Goal: Information Seeking & Learning: Find specific fact

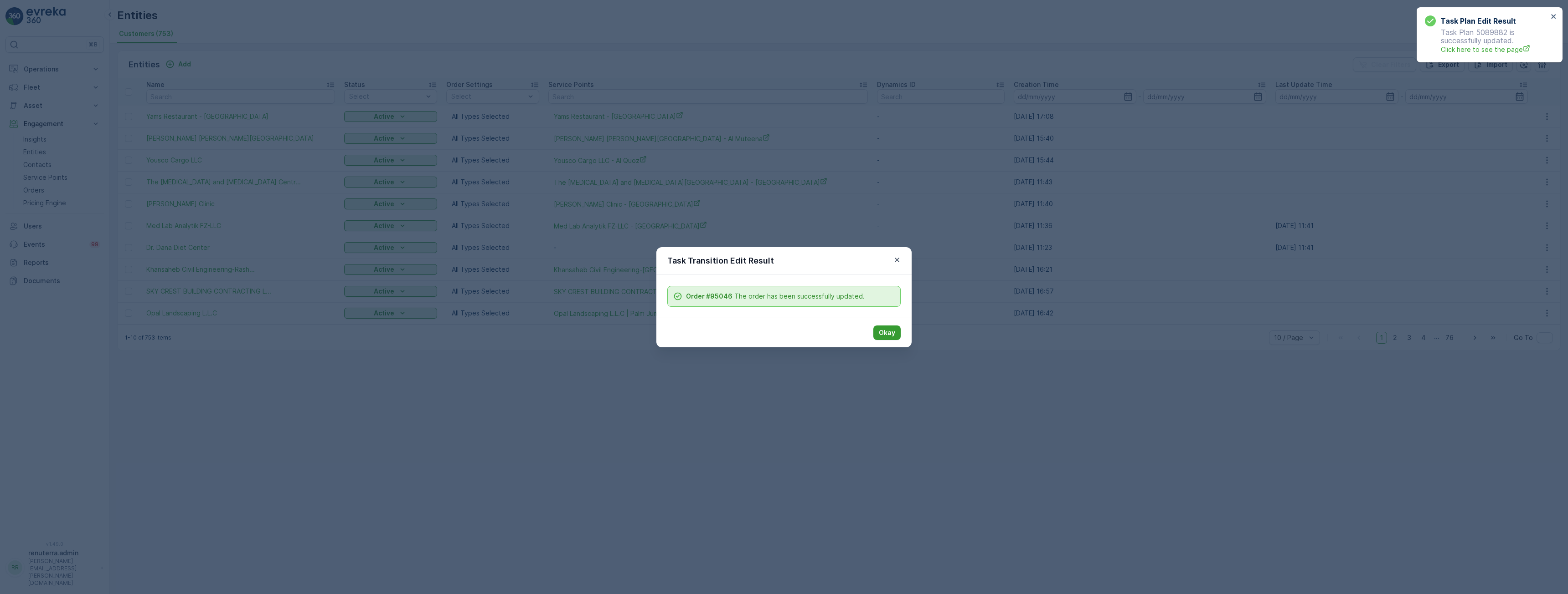
click at [878, 331] on button "Okay" at bounding box center [886, 333] width 27 height 15
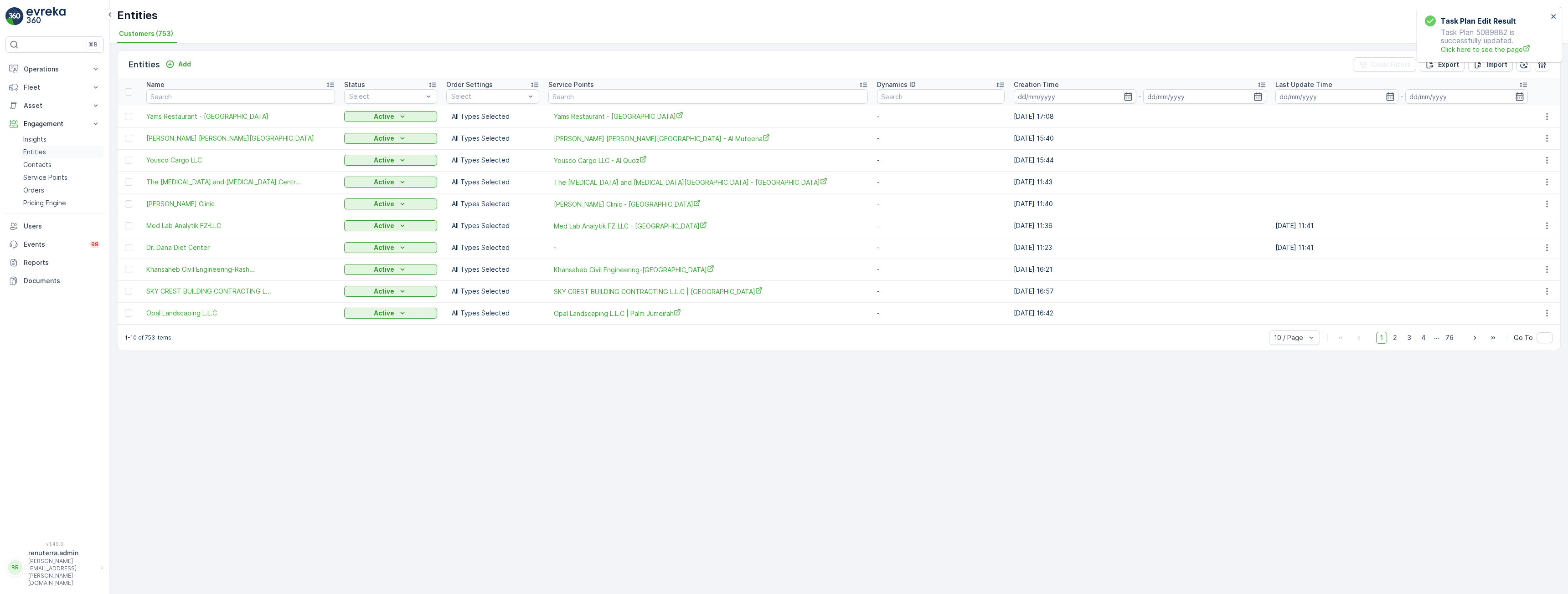
click at [36, 150] on p "Entities" at bounding box center [34, 152] width 23 height 9
click at [255, 94] on input "text" at bounding box center [240, 96] width 189 height 15
type input "emirates"
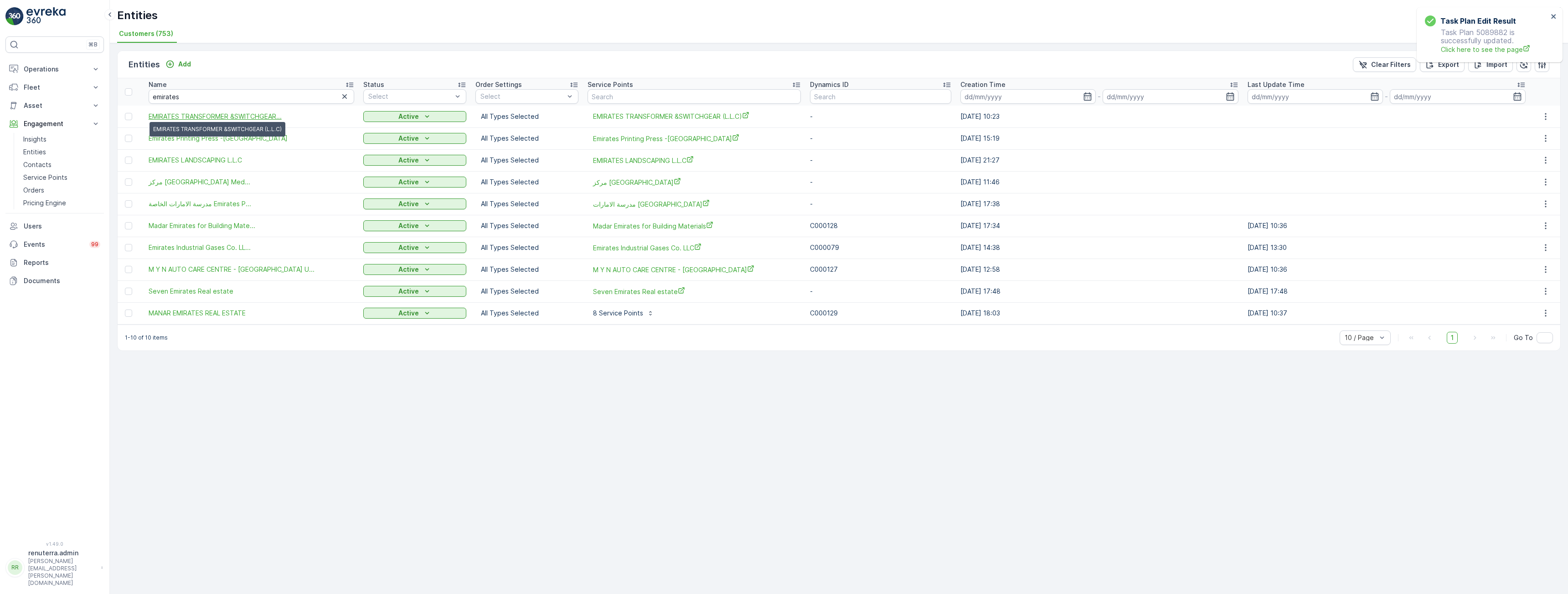
click at [227, 118] on span "EMIRATES TRANSFORMER &SWITCHGEAR..." at bounding box center [215, 116] width 133 height 9
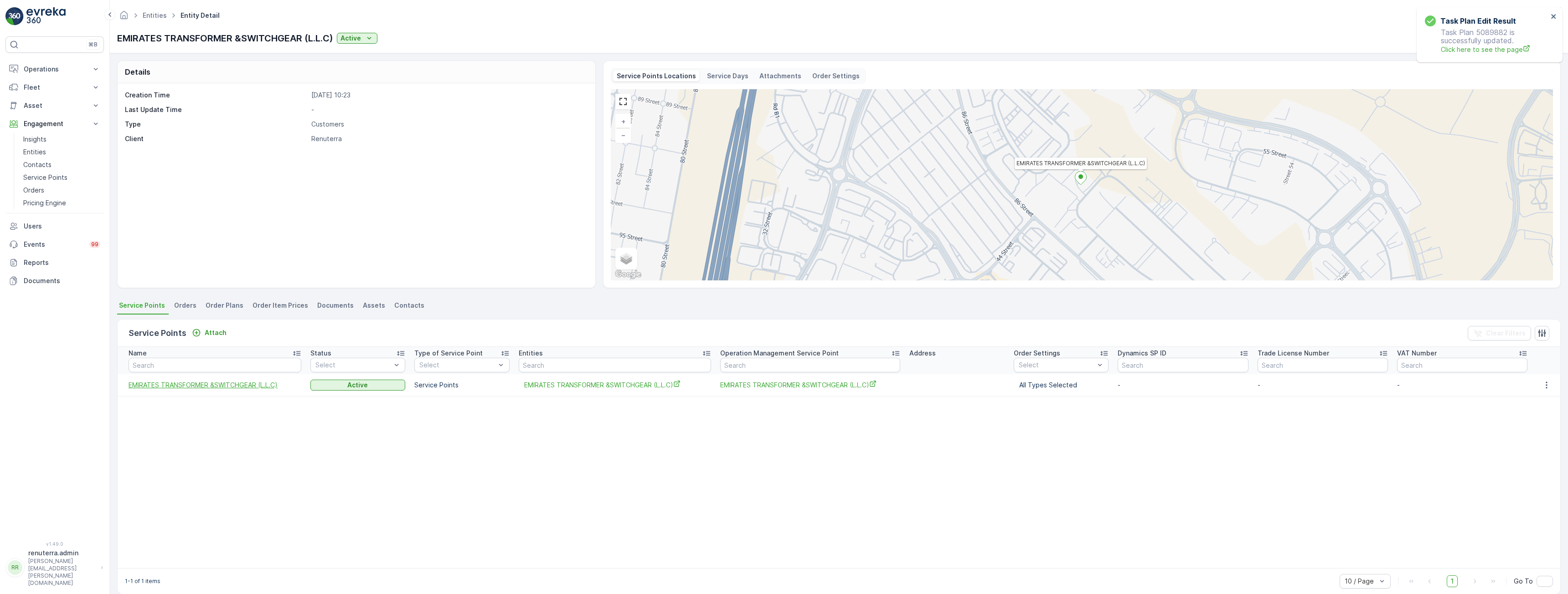
click at [213, 383] on span "EMIRATES TRANSFORMER &SWITCHGEAR (L.L.C)" at bounding box center [214, 385] width 172 height 9
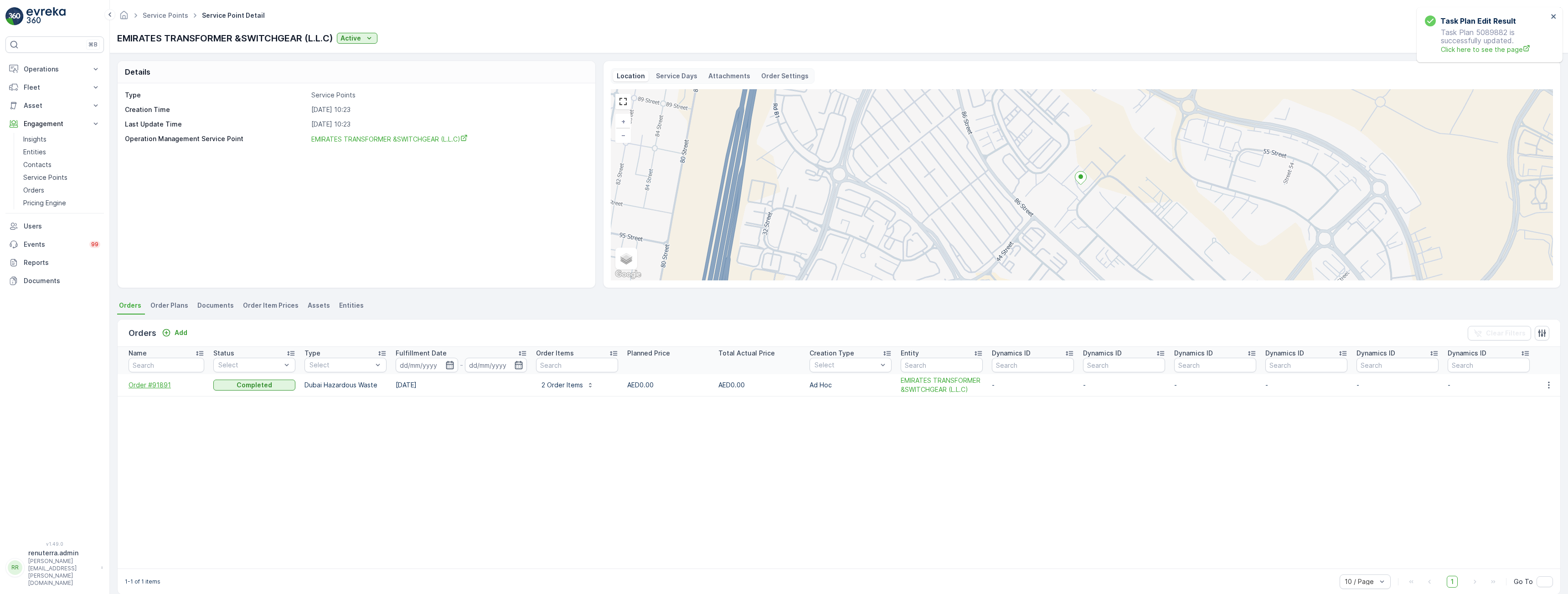
click at [155, 387] on span "Order #91891" at bounding box center [166, 385] width 76 height 9
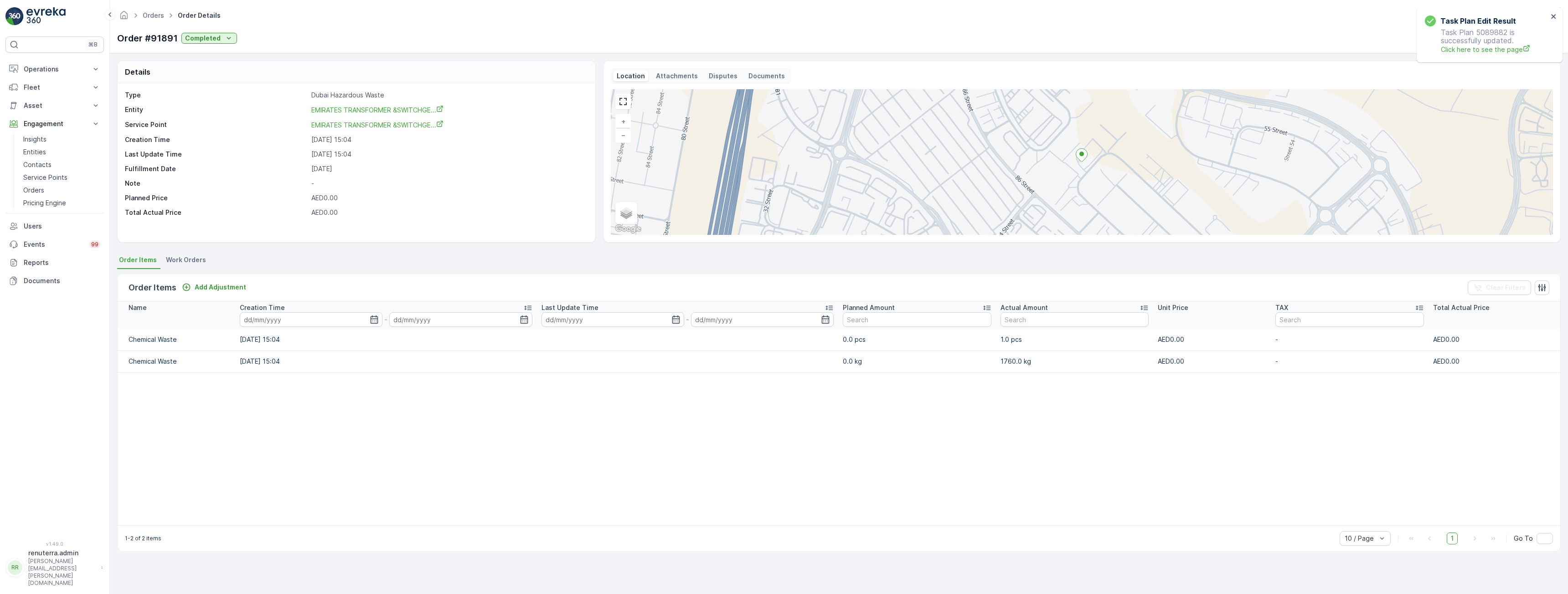
click at [763, 77] on p "Documents" at bounding box center [766, 76] width 37 height 9
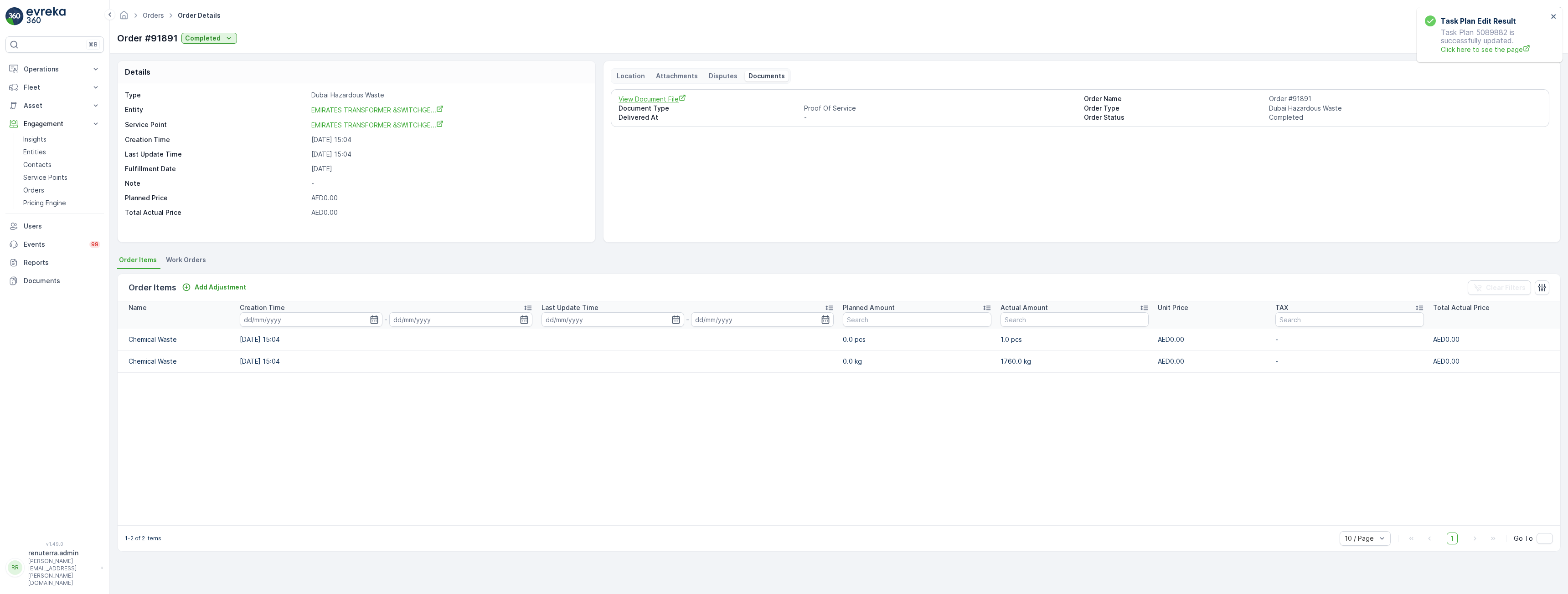
click at [667, 100] on span "View Document File" at bounding box center [847, 99] width 458 height 10
drag, startPoint x: 38, startPoint y: 151, endPoint x: 63, endPoint y: 160, distance: 26.6
click at [38, 151] on p "Entities" at bounding box center [34, 152] width 23 height 9
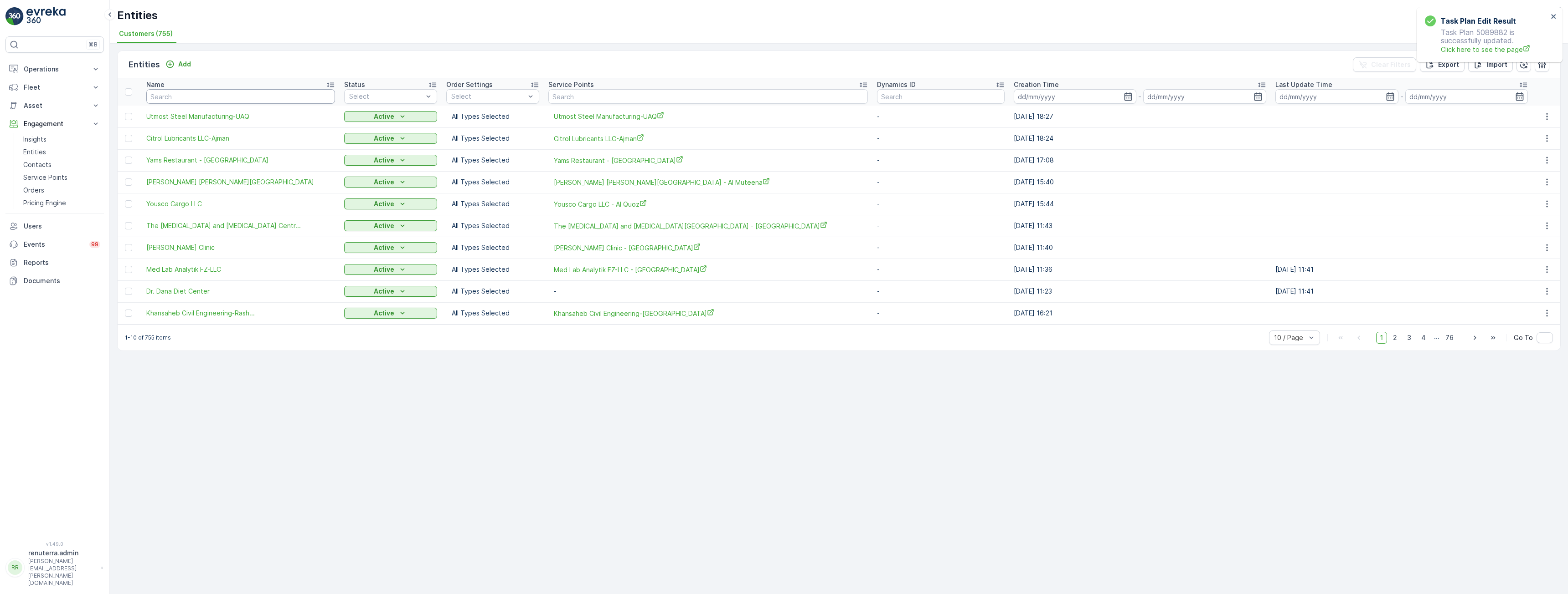
click at [221, 96] on input "text" at bounding box center [240, 96] width 189 height 15
type input "om"
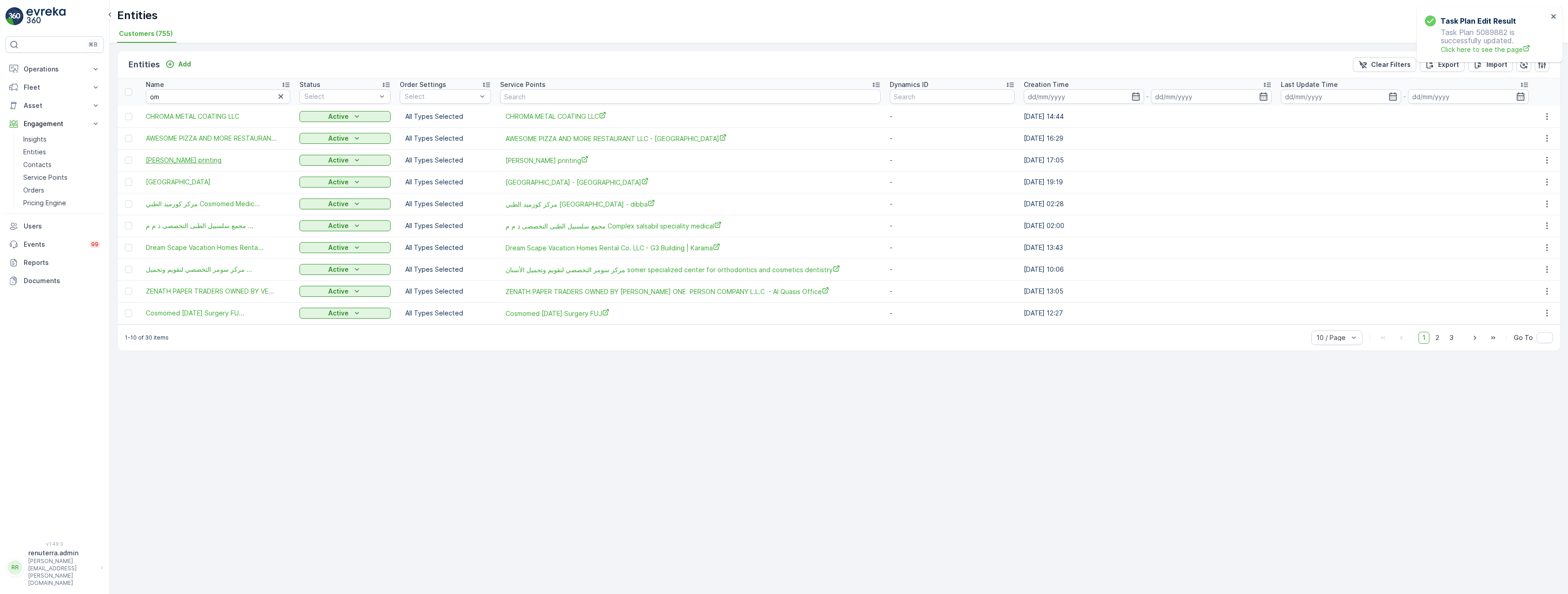
click at [178, 163] on span "[PERSON_NAME] printing" at bounding box center [217, 160] width 145 height 9
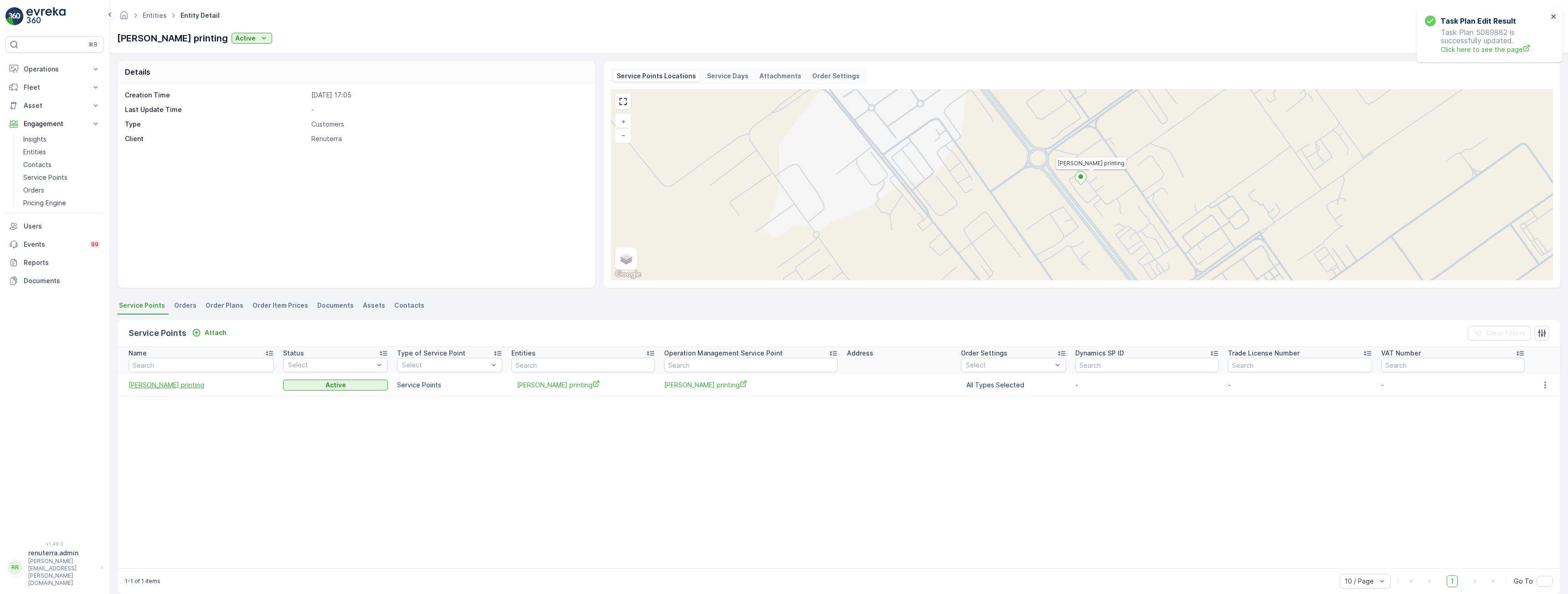
click at [155, 386] on span "[PERSON_NAME] printing" at bounding box center [201, 385] width 146 height 9
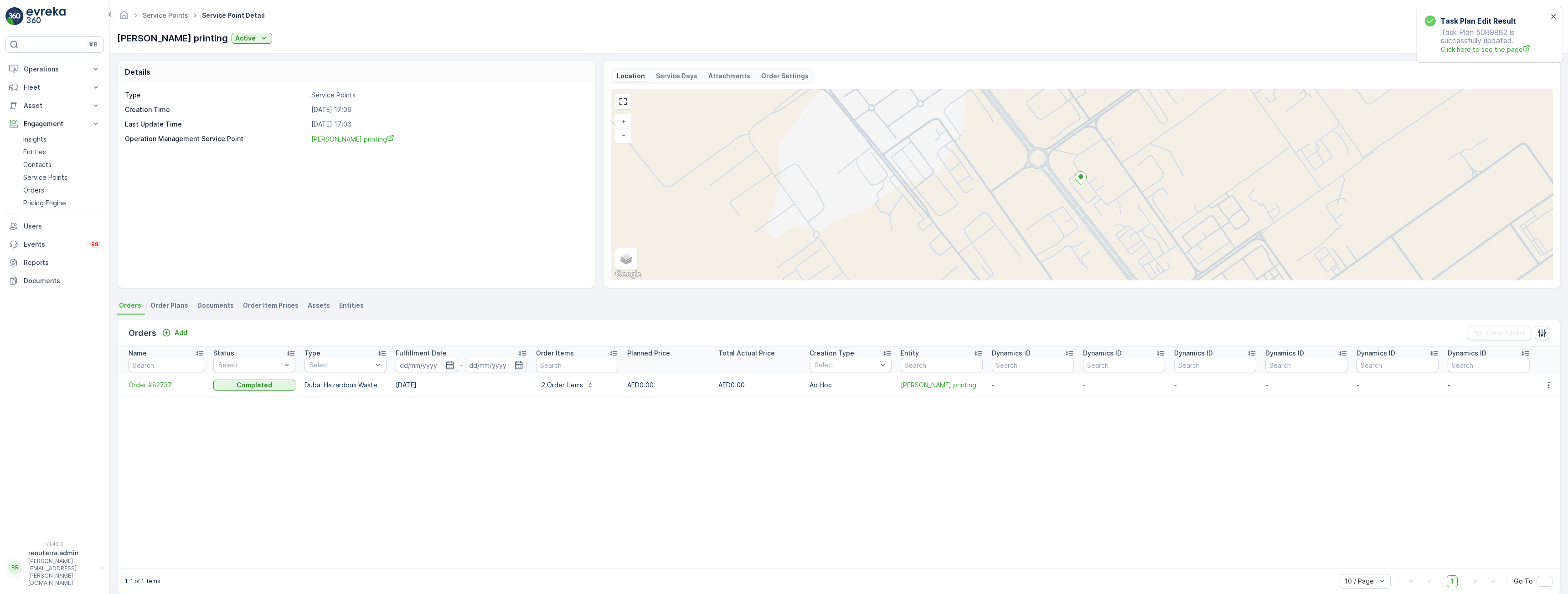
click at [156, 385] on span "Order #82737" at bounding box center [166, 385] width 76 height 9
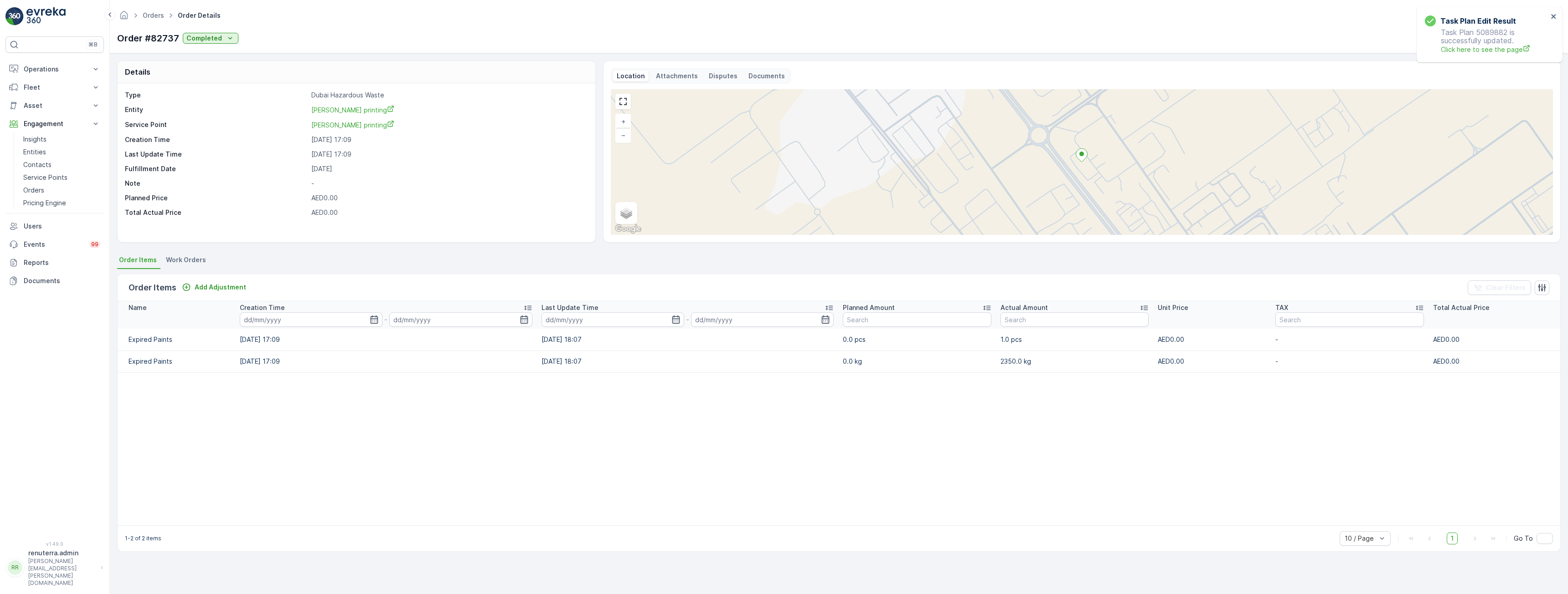
click at [754, 78] on p "Documents" at bounding box center [766, 76] width 37 height 9
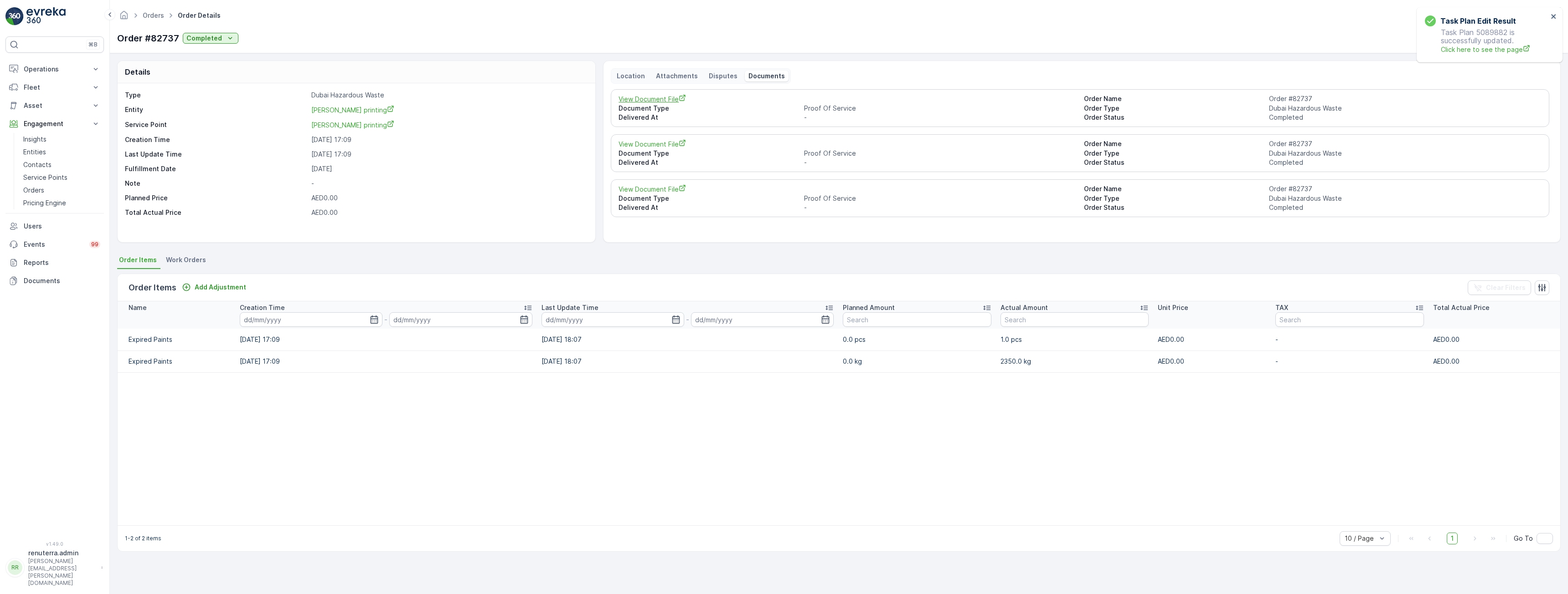
click at [650, 96] on span "View Document File" at bounding box center [847, 99] width 458 height 10
click at [921, 458] on table "Name Creation Time - Last Update Time - Planned Amount Actual Amount Unit Price…" at bounding box center [839, 413] width 1442 height 224
click at [651, 190] on span "View Document File" at bounding box center [847, 190] width 458 height 10
click at [47, 152] on link "Entities" at bounding box center [61, 152] width 84 height 13
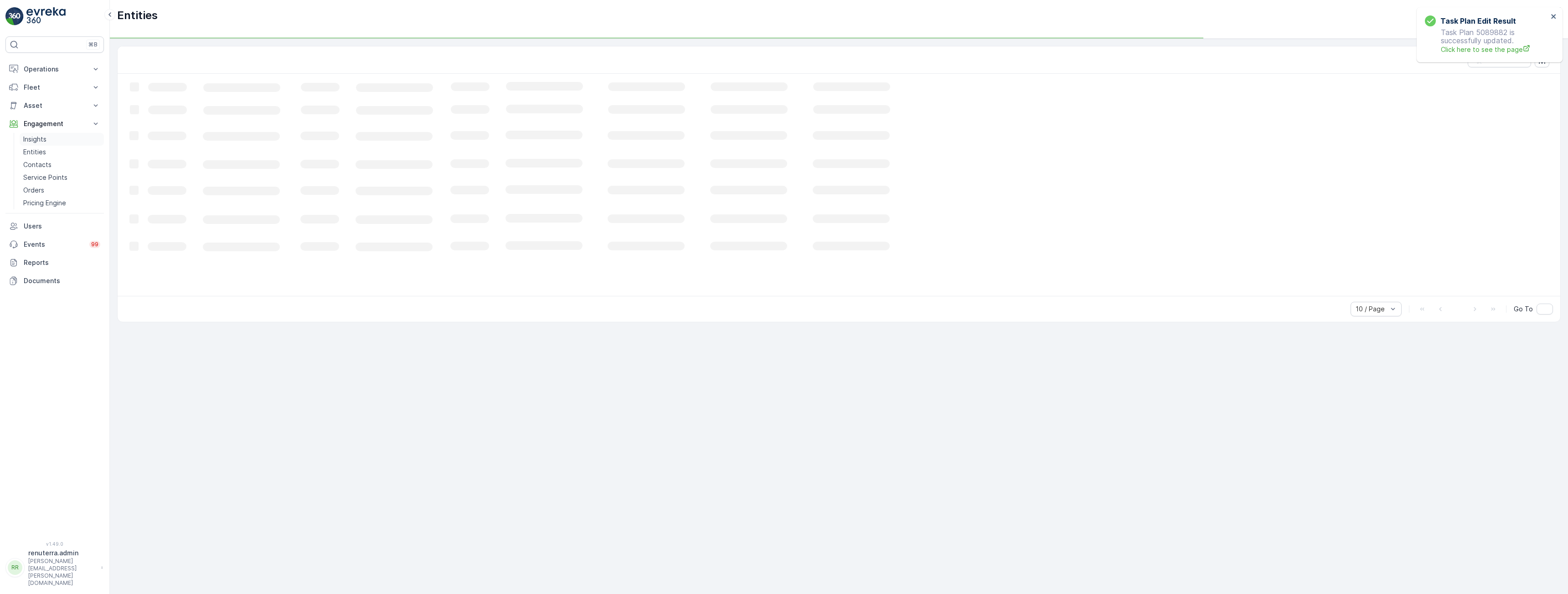
click at [45, 140] on p "Insights" at bounding box center [34, 139] width 23 height 9
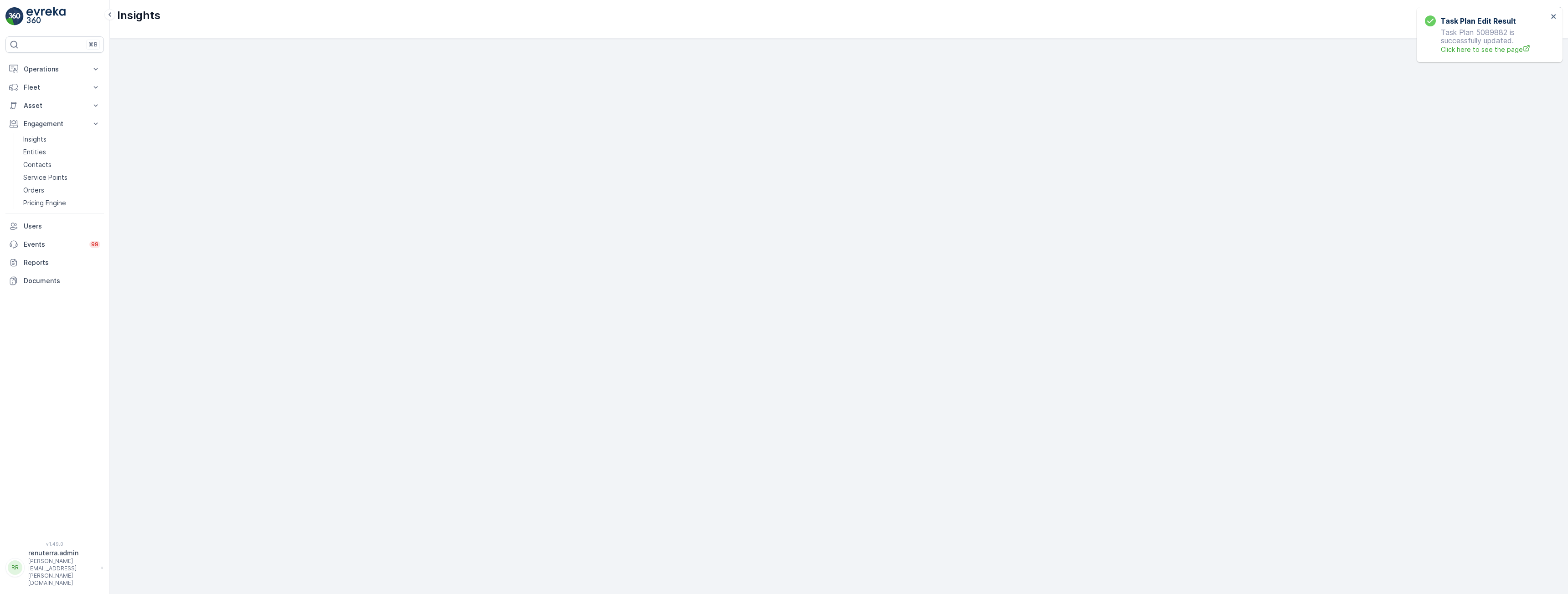
scroll to position [18, 0]
